Goal: Task Accomplishment & Management: Manage account settings

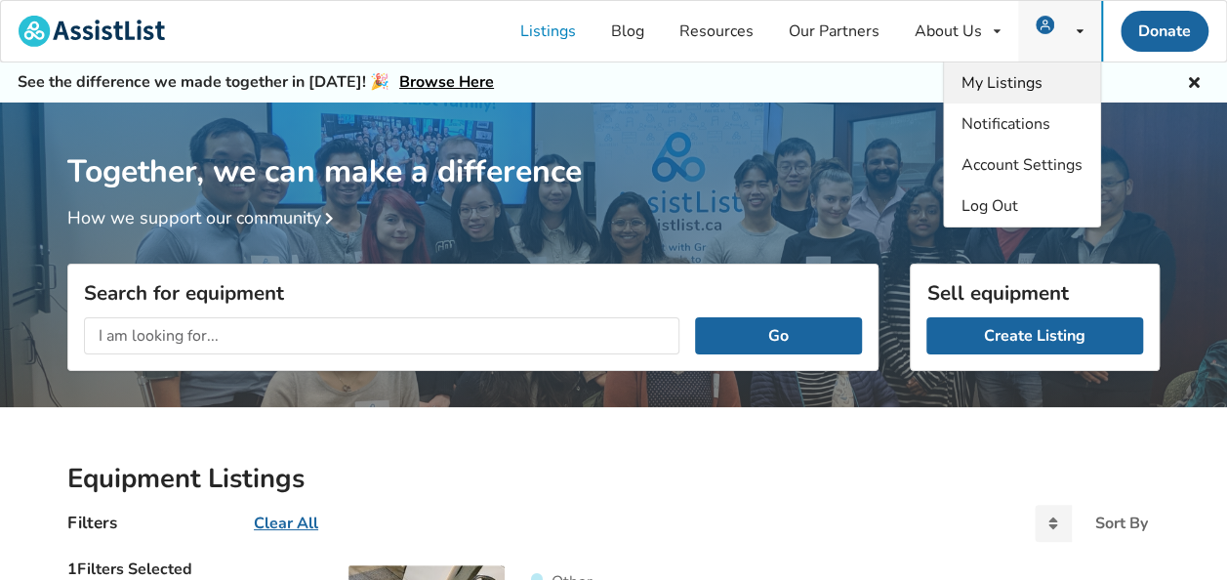
click at [1017, 81] on span "My Listings" at bounding box center [1001, 82] width 81 height 21
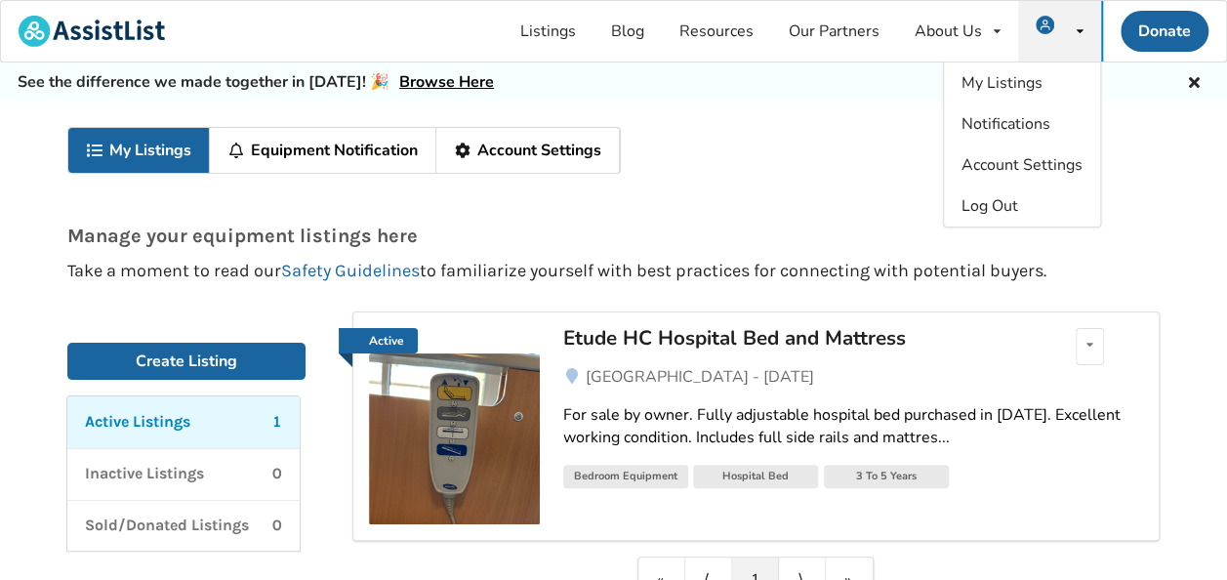
scroll to position [98, 0]
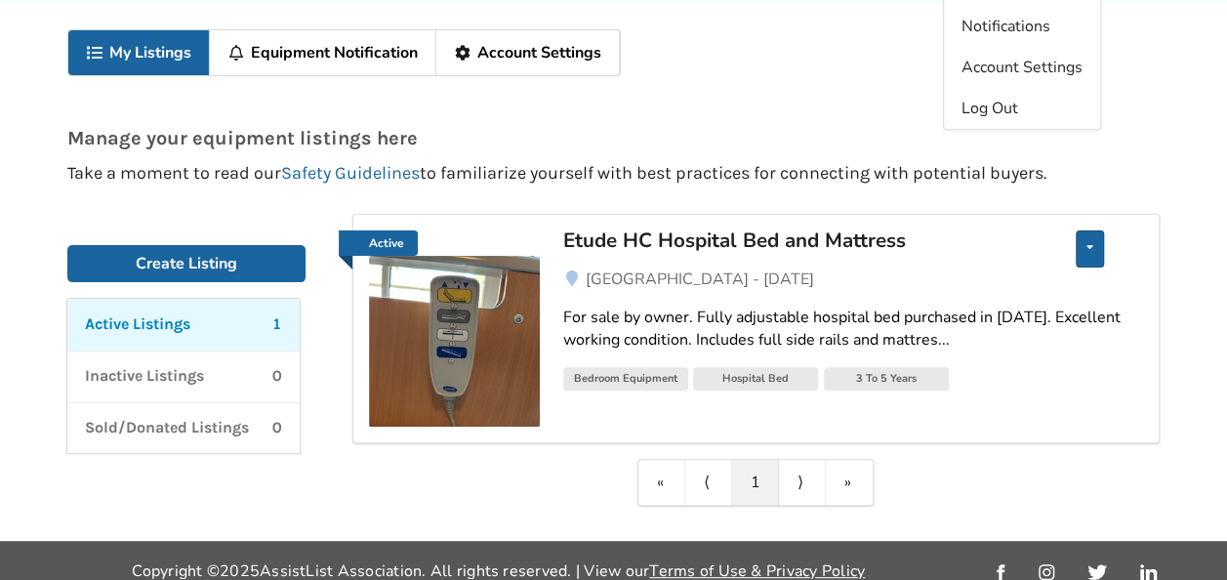
click at [1083, 249] on div "Edit listing Renew listing Mark as Sold Delete listing" at bounding box center [1089, 248] width 28 height 37
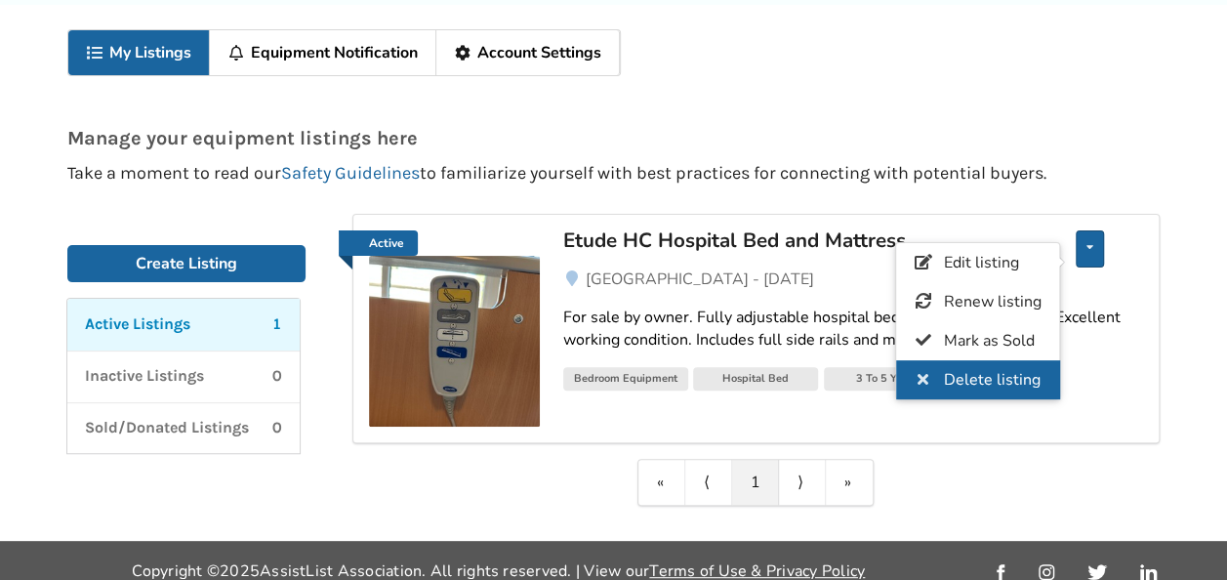
click at [989, 369] on span "Delete listing" at bounding box center [992, 379] width 97 height 21
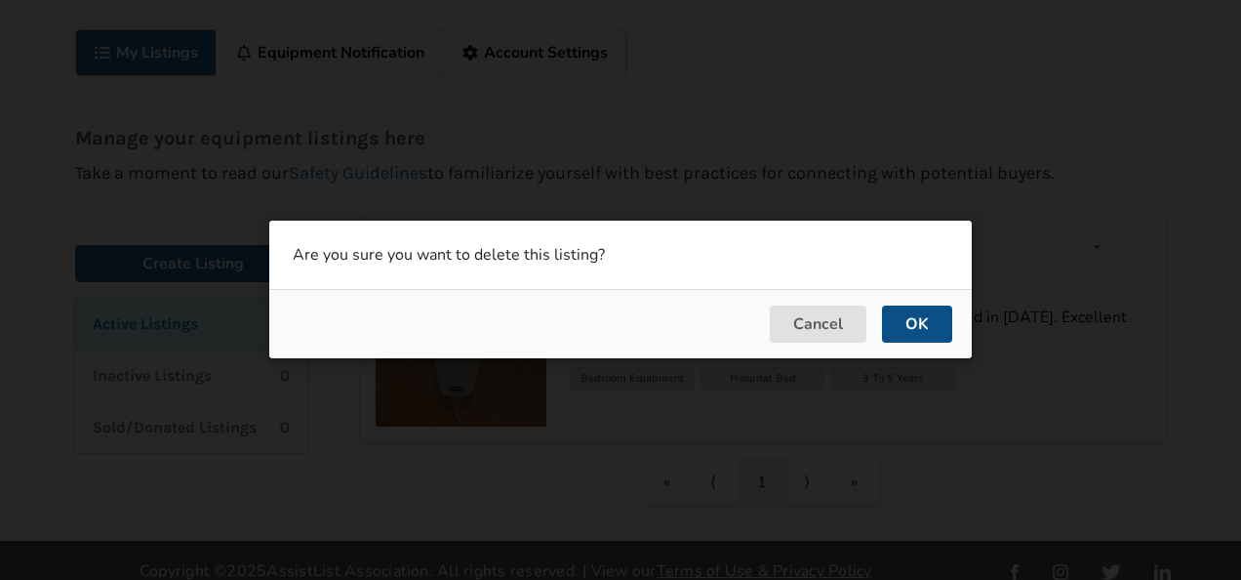
click at [937, 325] on button "OK" at bounding box center [917, 324] width 70 height 37
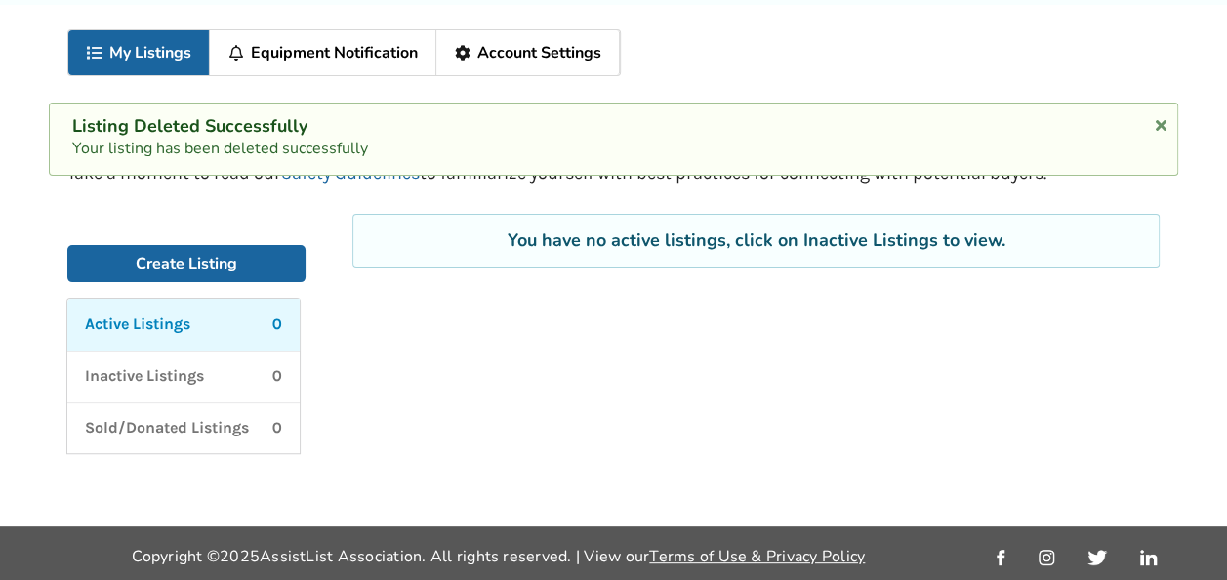
scroll to position [0, 0]
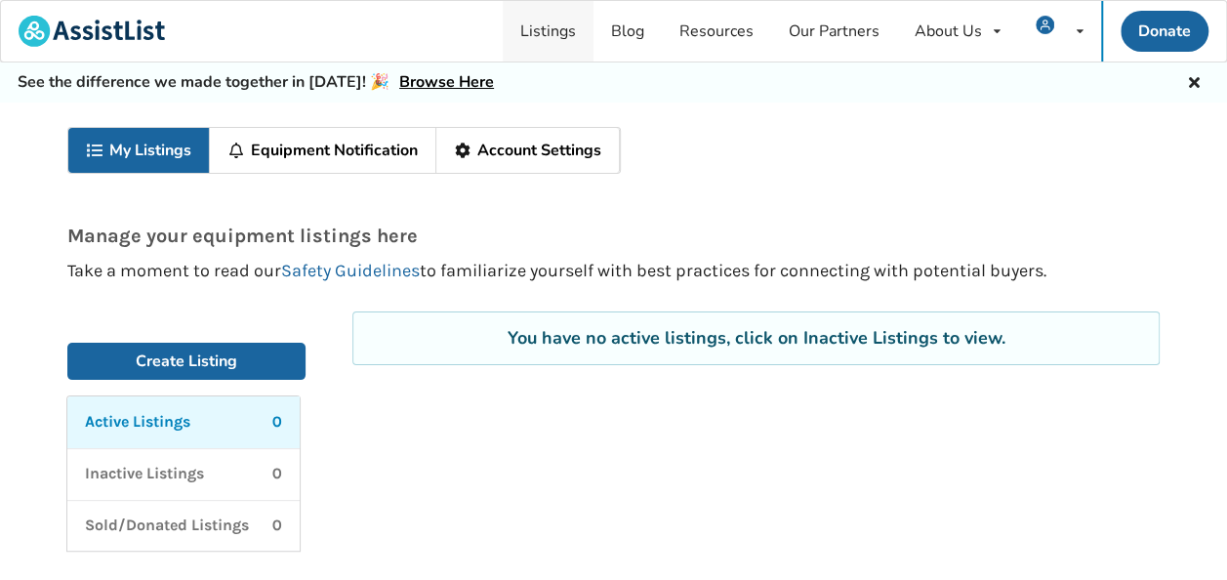
click at [545, 32] on link "Listings" at bounding box center [548, 31] width 91 height 61
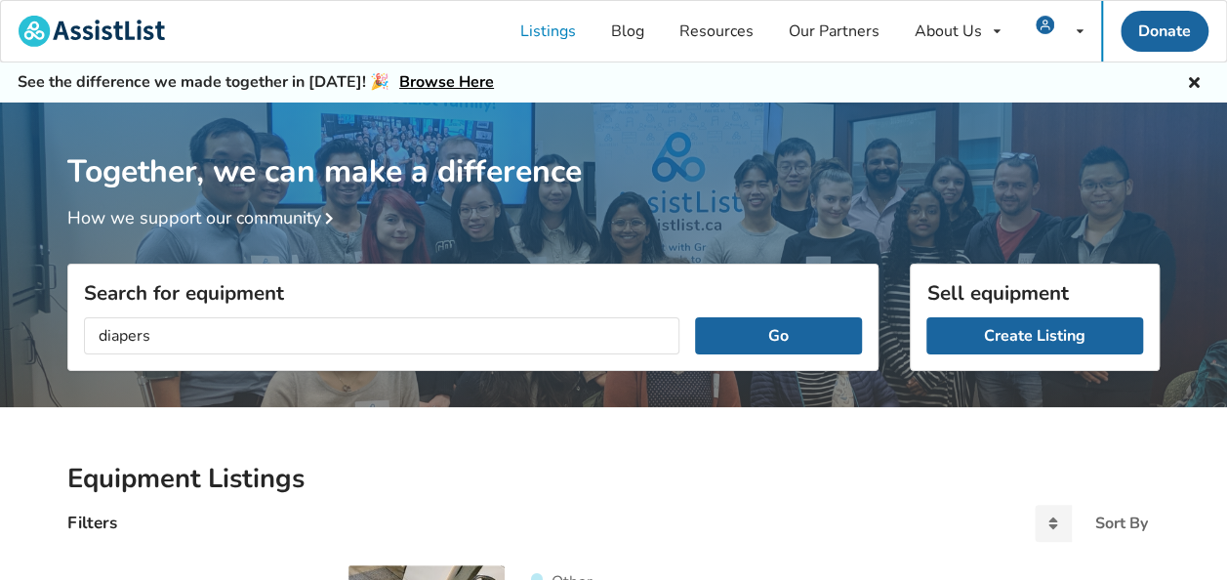
click at [695, 317] on button "Go" at bounding box center [778, 335] width 167 height 37
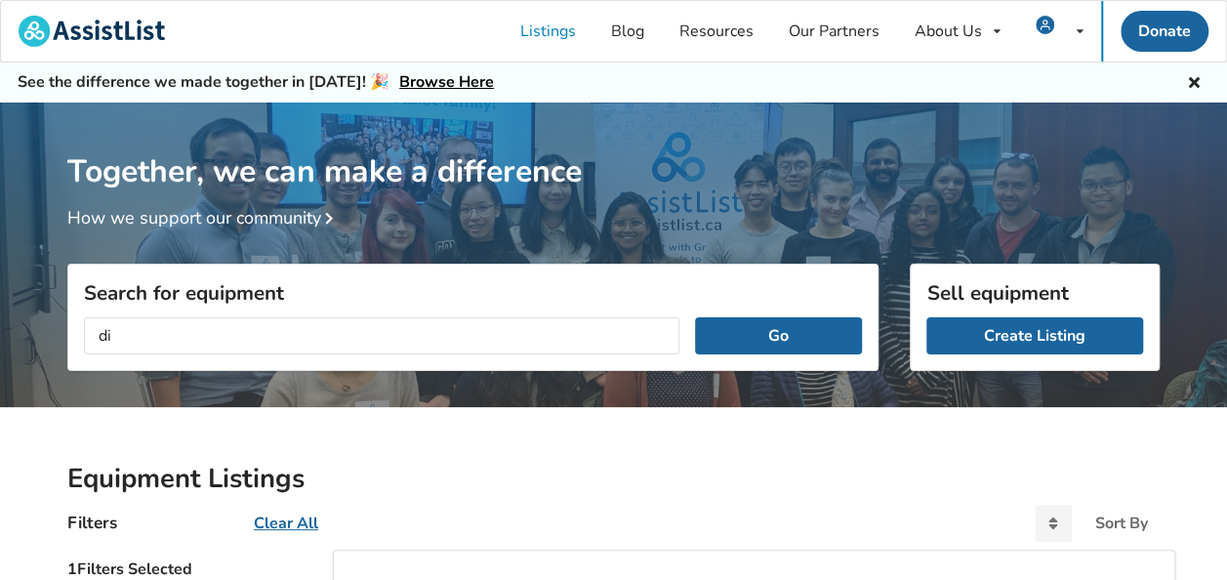
type input "d"
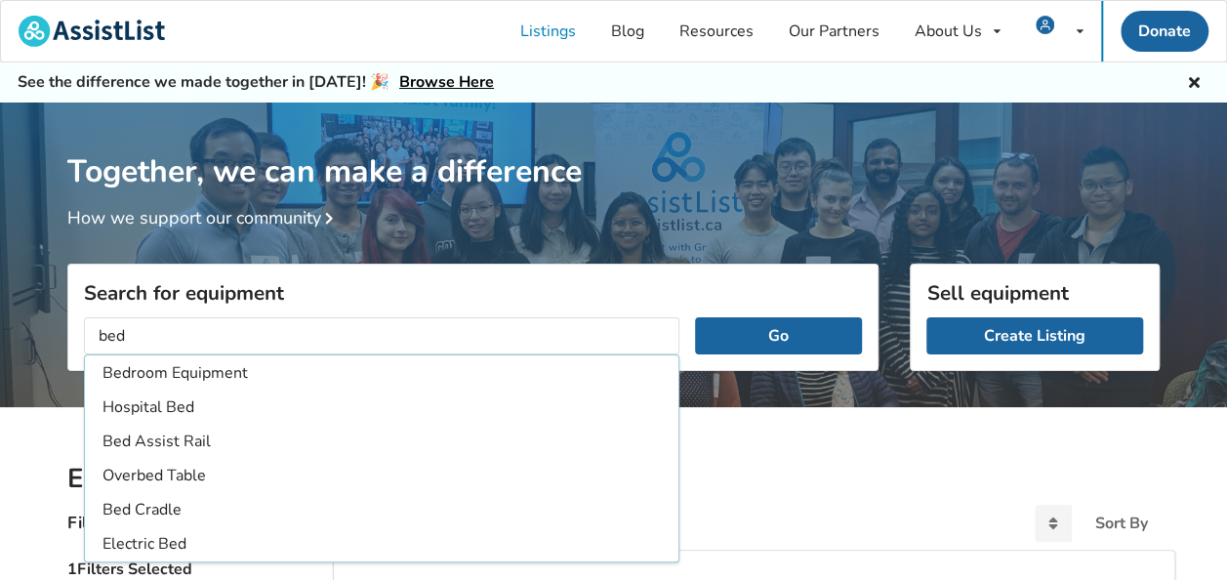
type input "bed"
click at [695, 317] on button "Go" at bounding box center [778, 335] width 167 height 37
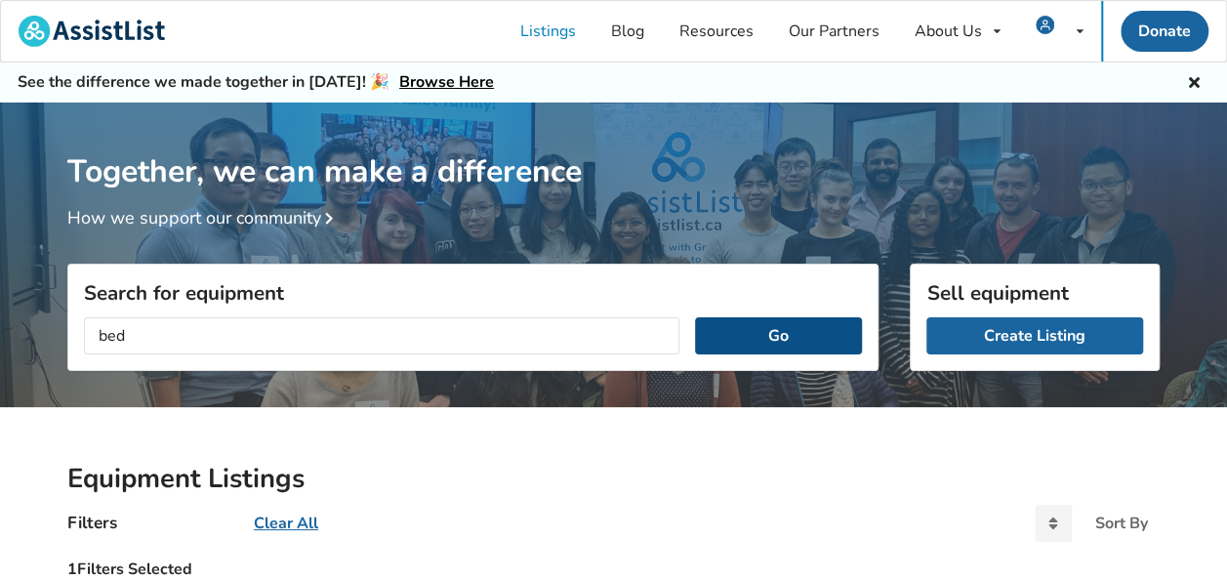
click at [742, 342] on button "Go" at bounding box center [778, 335] width 167 height 37
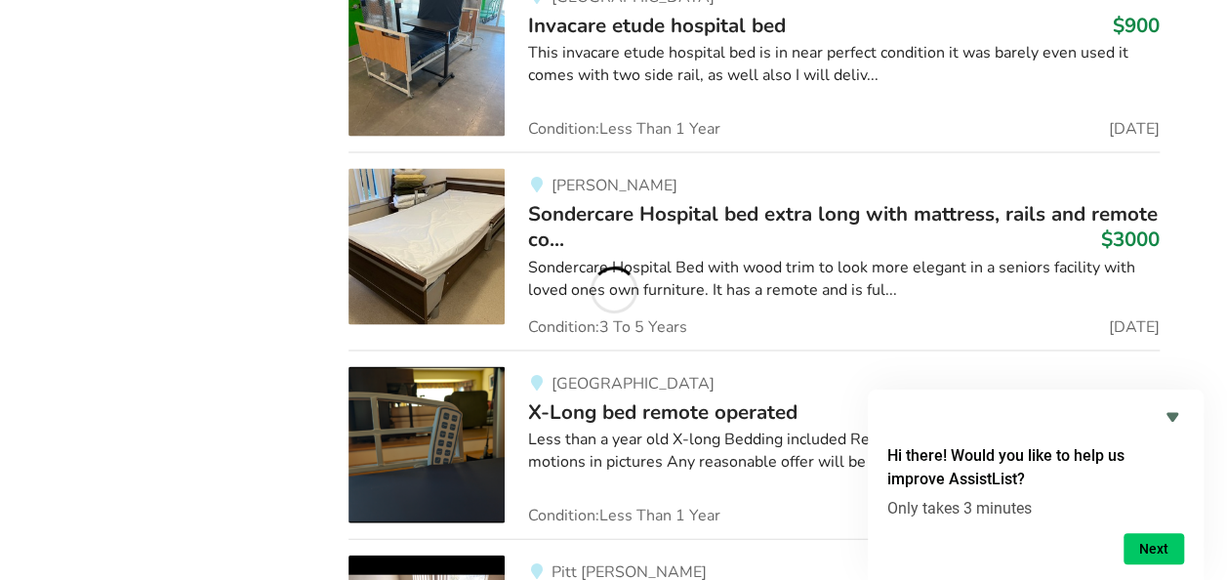
scroll to position [1702, 0]
